Goal: Navigation & Orientation: Find specific page/section

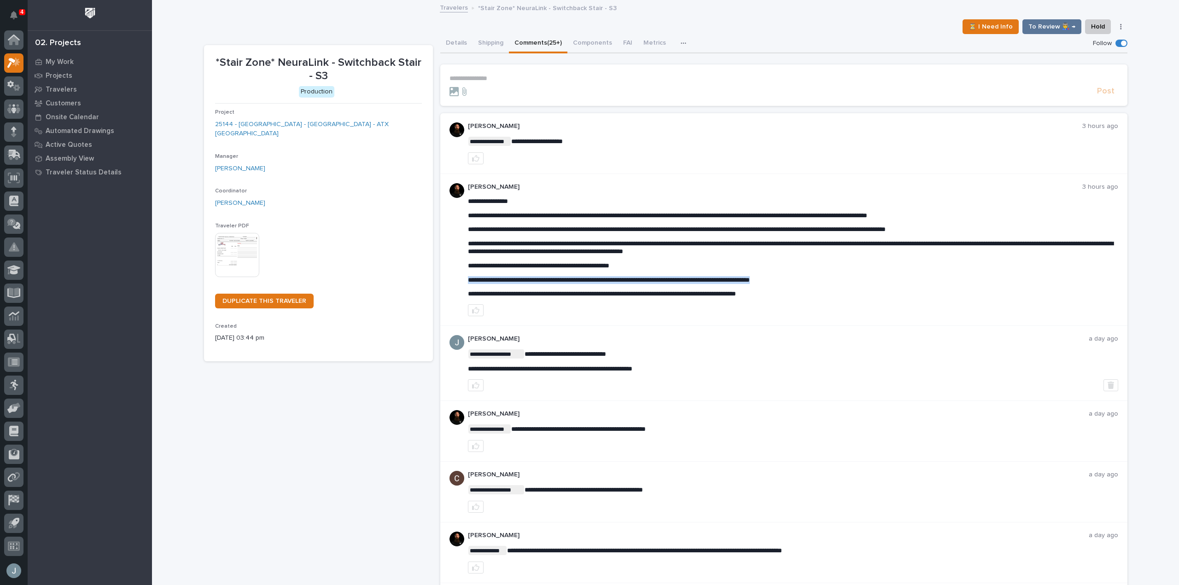
click at [545, 279] on span "**********" at bounding box center [609, 280] width 282 height 6
click at [806, 424] on div "**********" at bounding box center [793, 431] width 650 height 42
click at [9, 63] on icon at bounding box center [13, 63] width 13 height 11
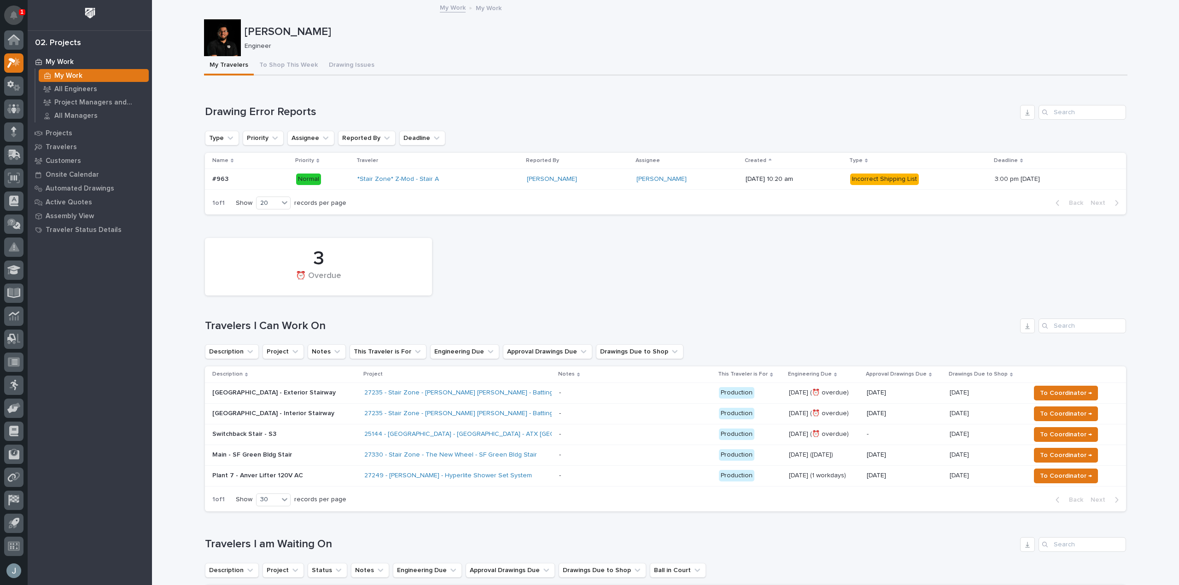
click at [15, 20] on button "Notifications" at bounding box center [13, 15] width 19 height 19
